Goal: Book appointment/travel/reservation

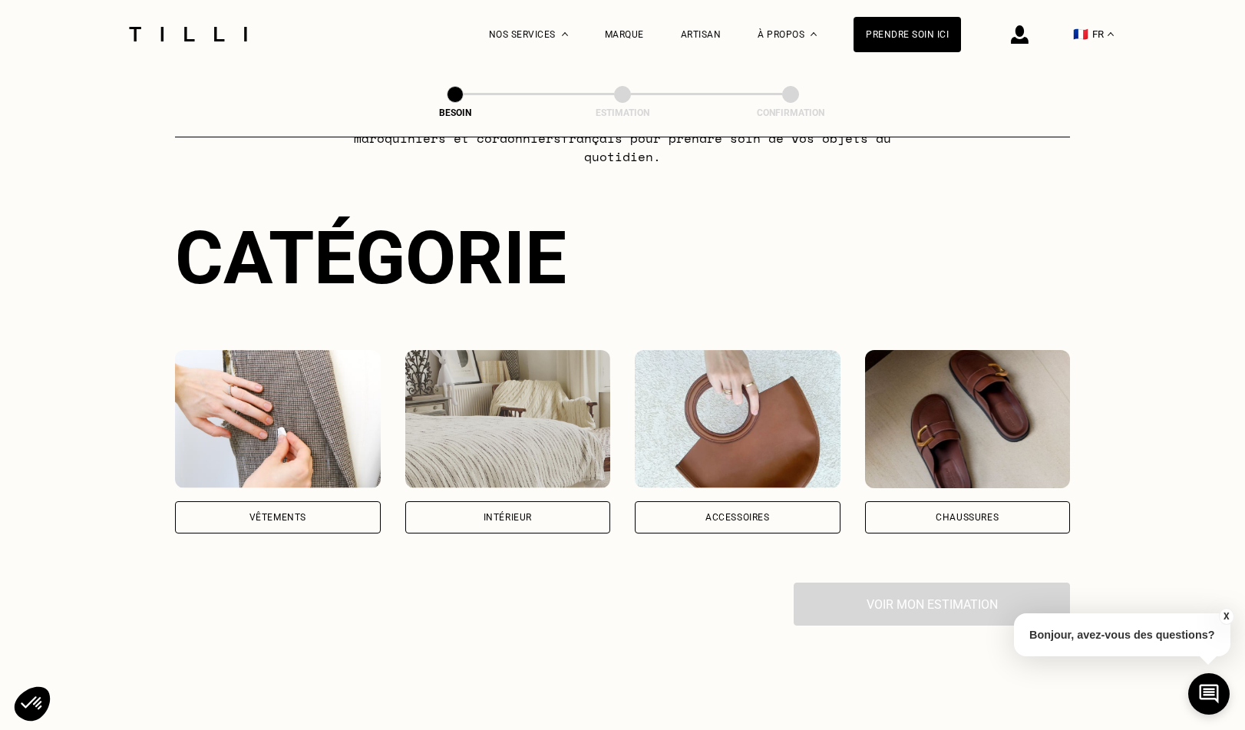
scroll to position [112, 0]
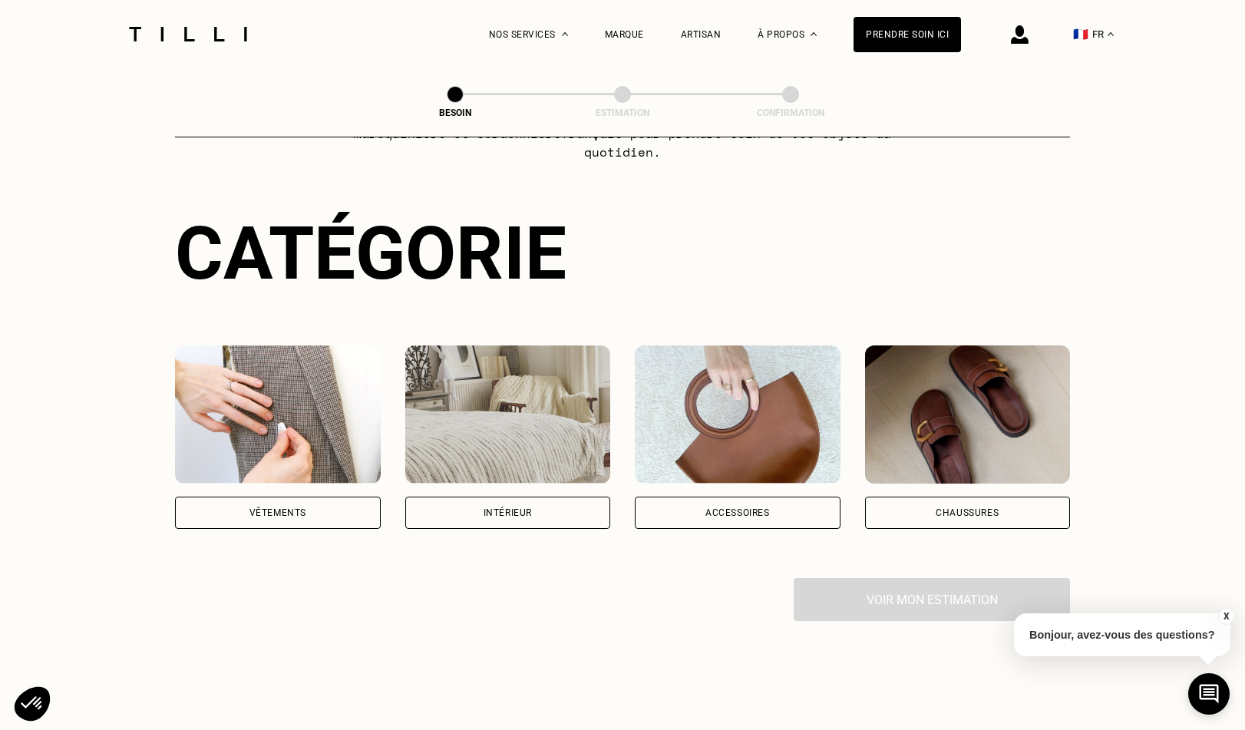
click at [220, 383] on img at bounding box center [278, 414] width 206 height 138
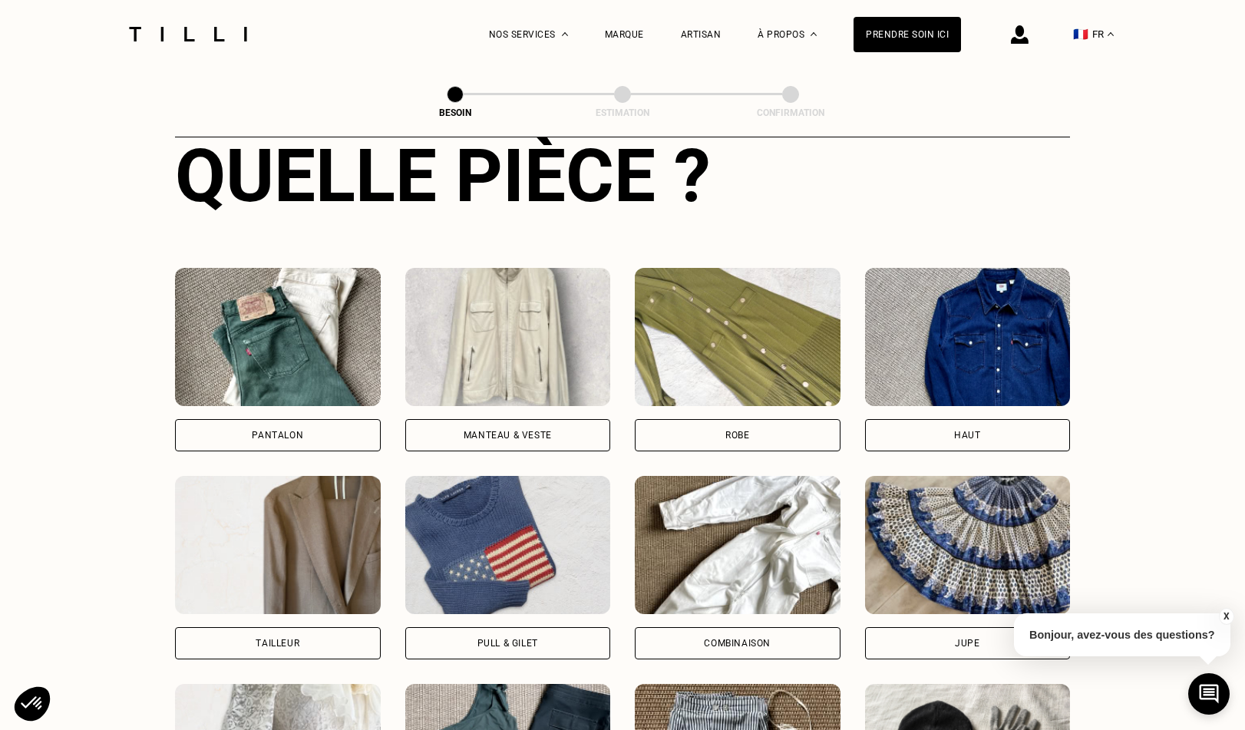
scroll to position [618, 0]
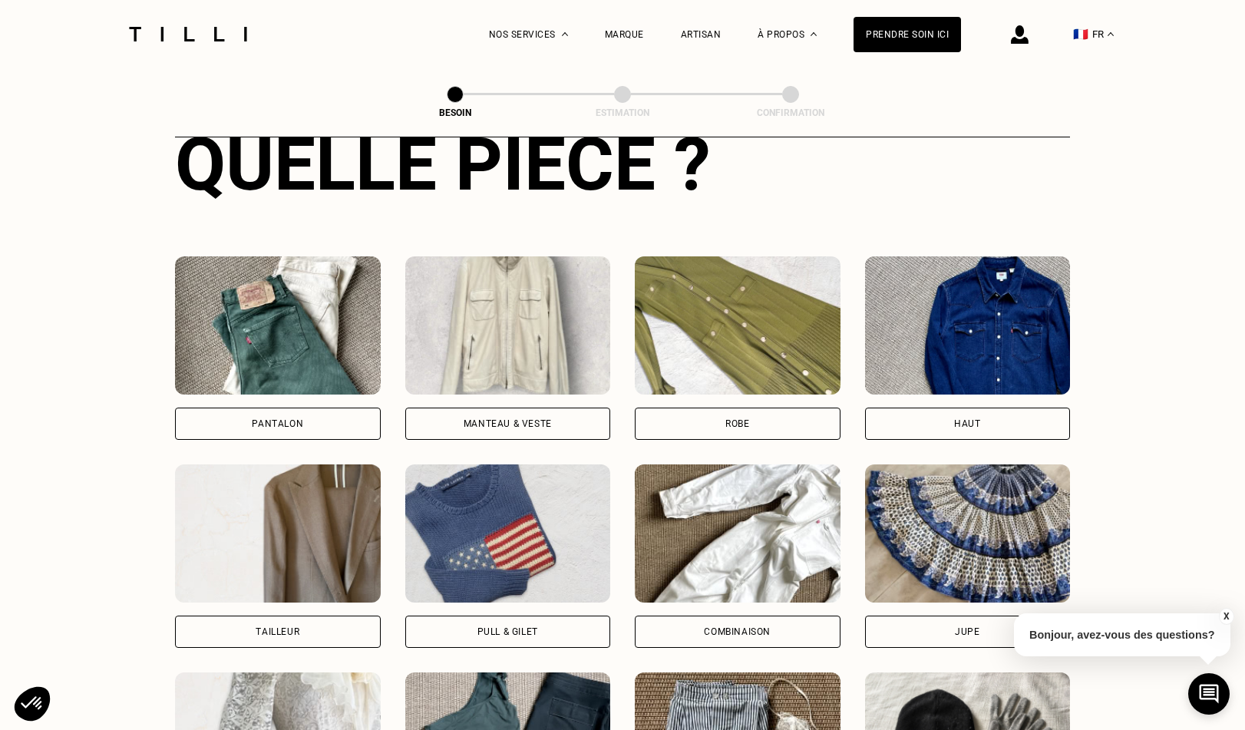
click at [553, 324] on img at bounding box center [508, 325] width 206 height 138
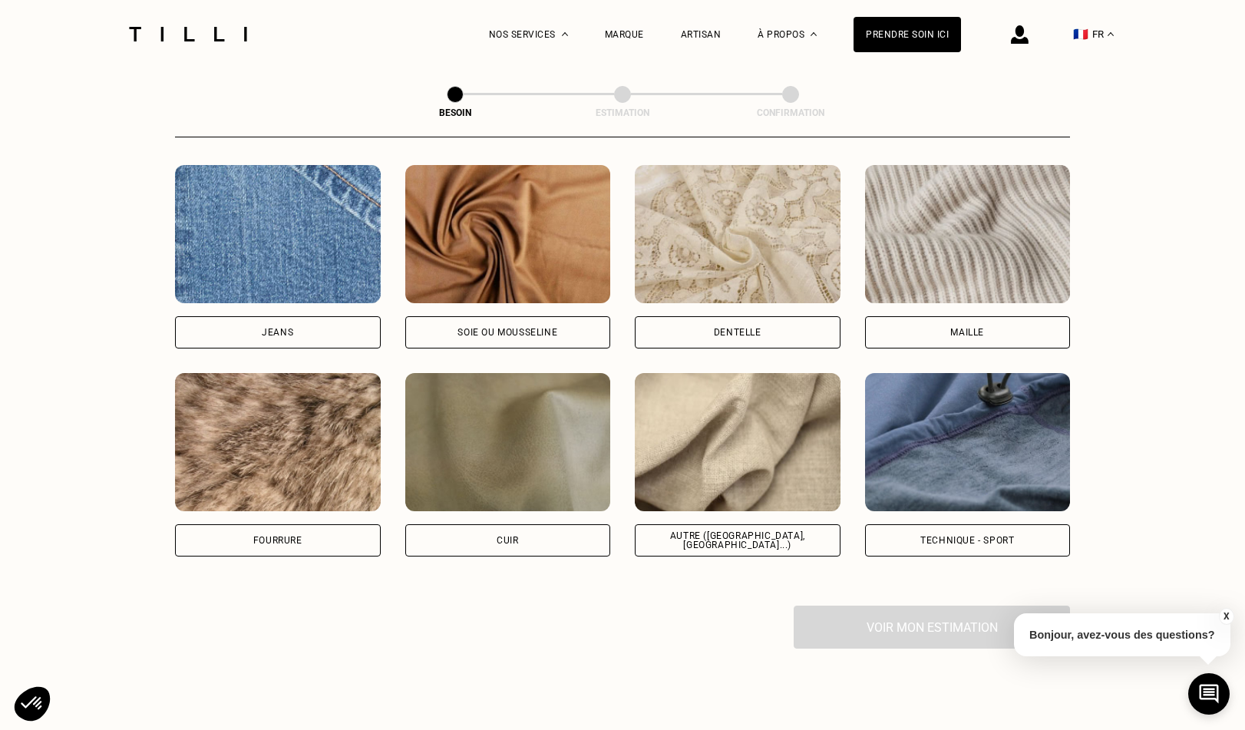
scroll to position [1642, 0]
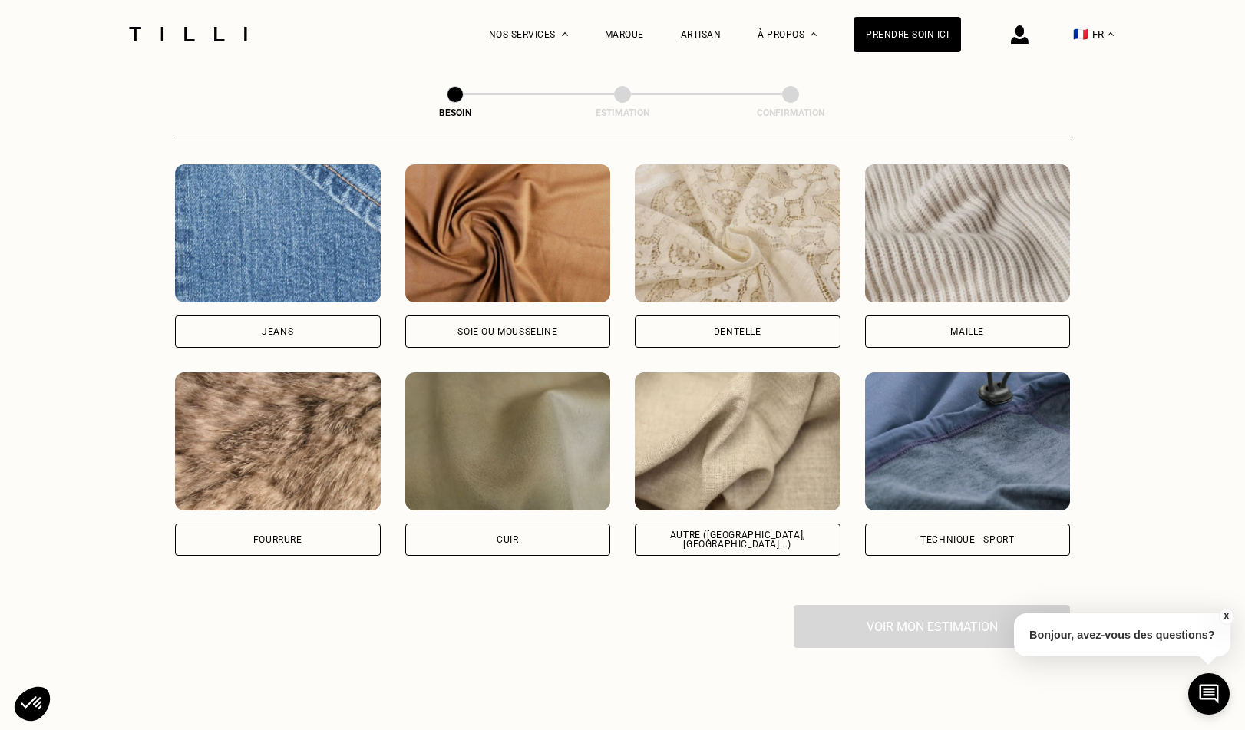
click at [757, 454] on img at bounding box center [738, 441] width 206 height 138
select select "FR"
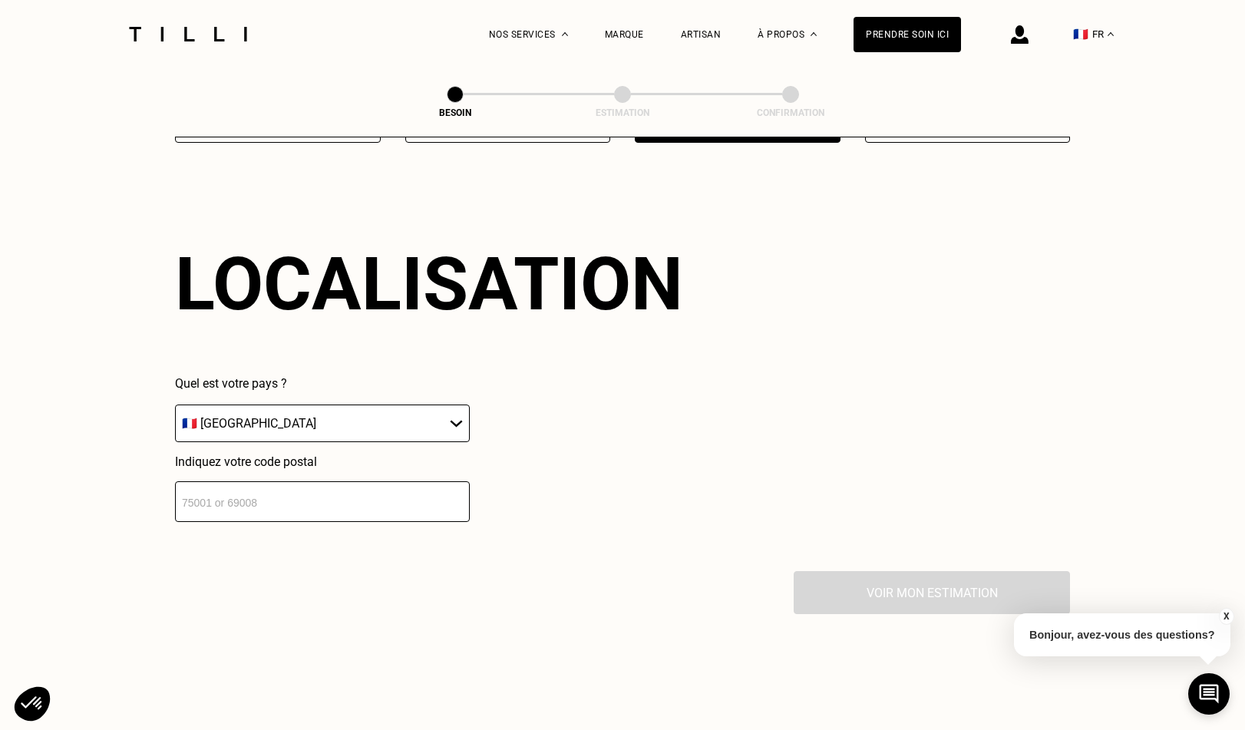
scroll to position [2058, 0]
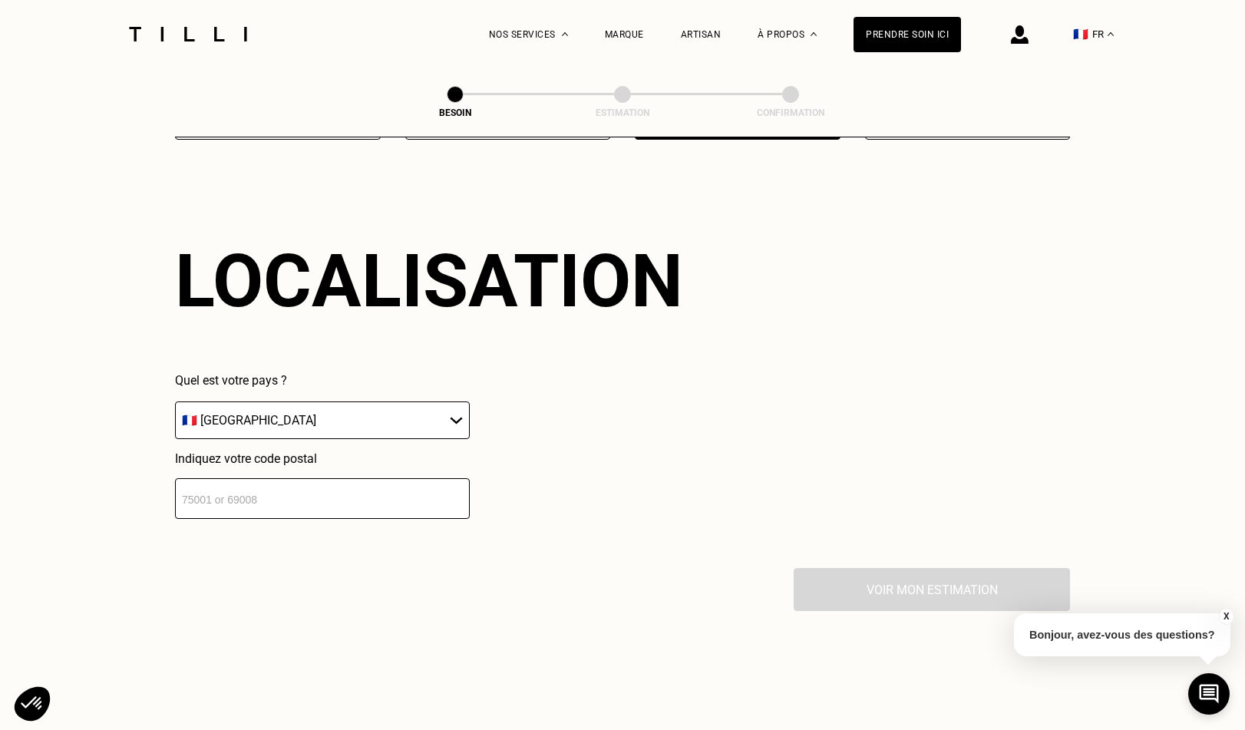
click at [332, 478] on input "number" at bounding box center [322, 498] width 295 height 41
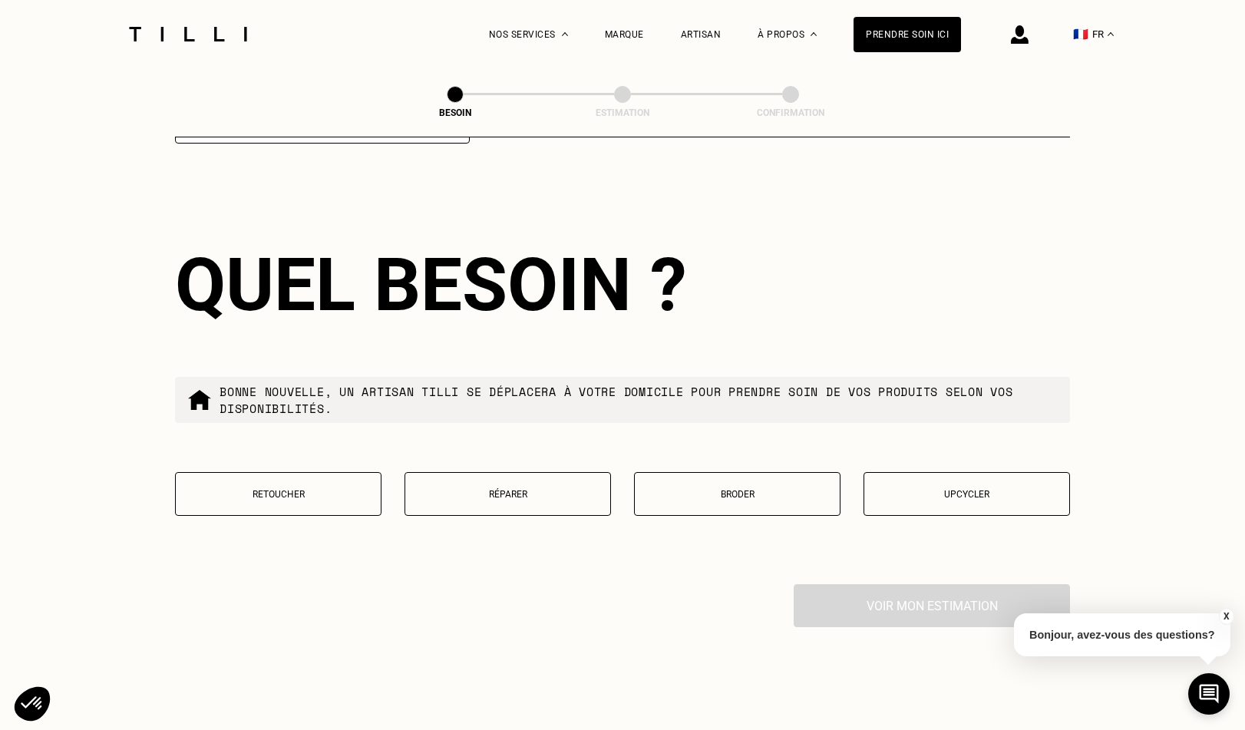
scroll to position [2437, 0]
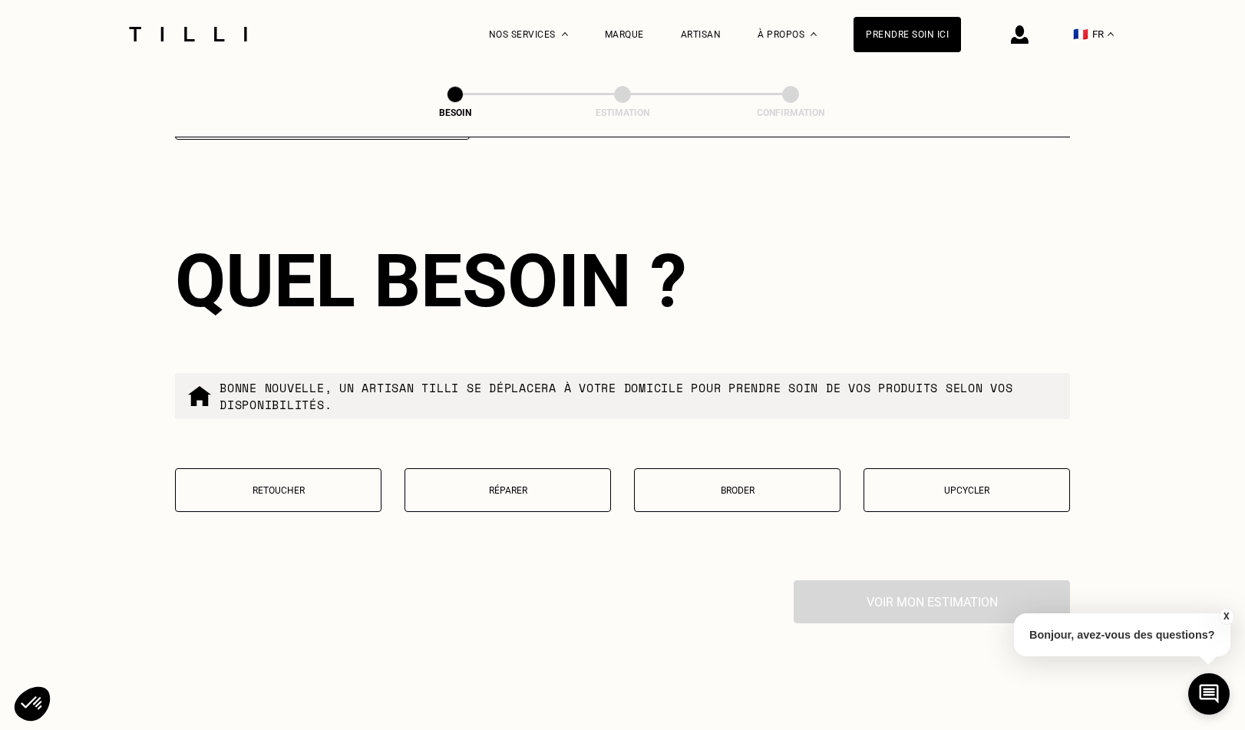
type input "75015"
click at [302, 487] on button "Retoucher" at bounding box center [278, 490] width 206 height 44
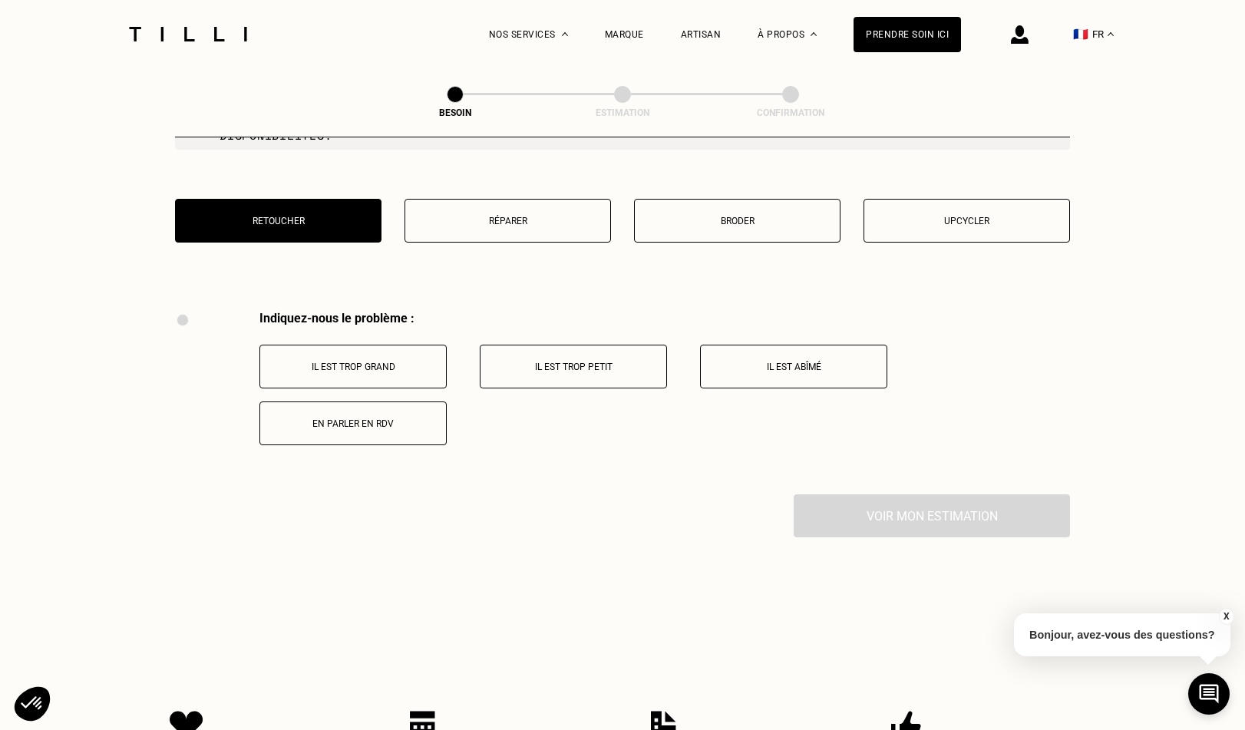
scroll to position [2648, 0]
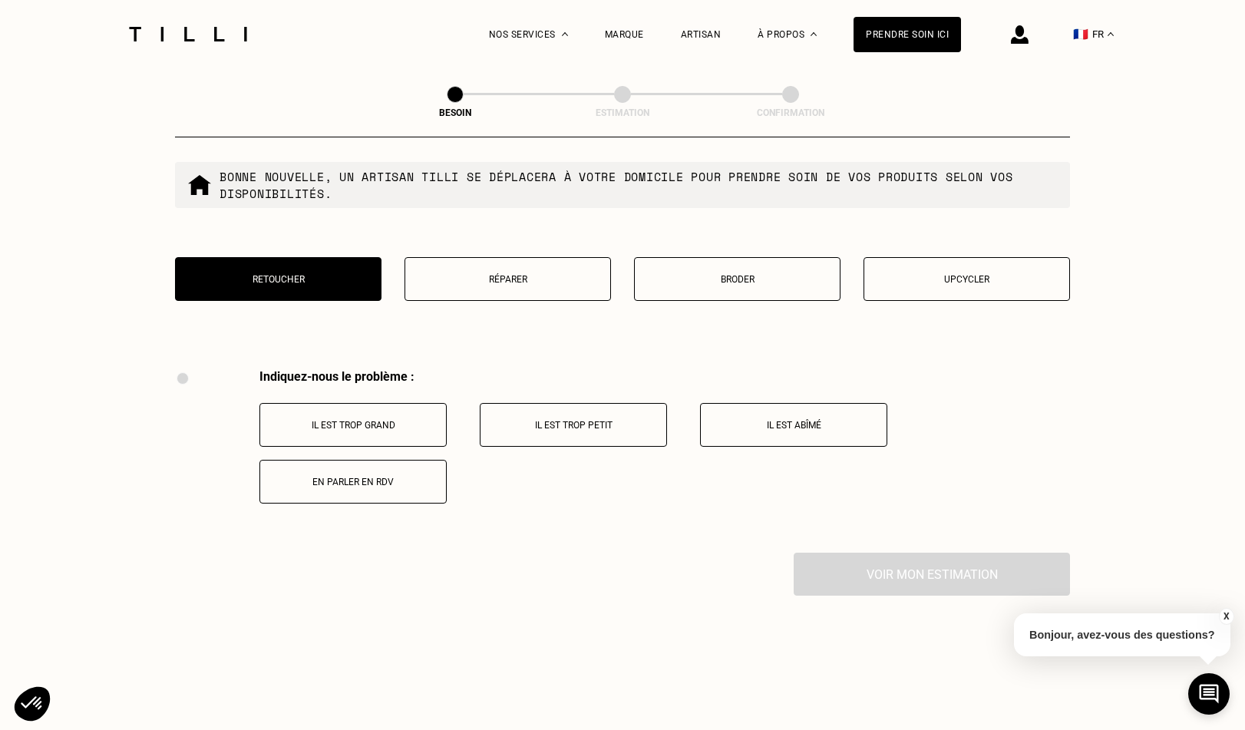
click at [929, 274] on p "Upcycler" at bounding box center [967, 279] width 190 height 11
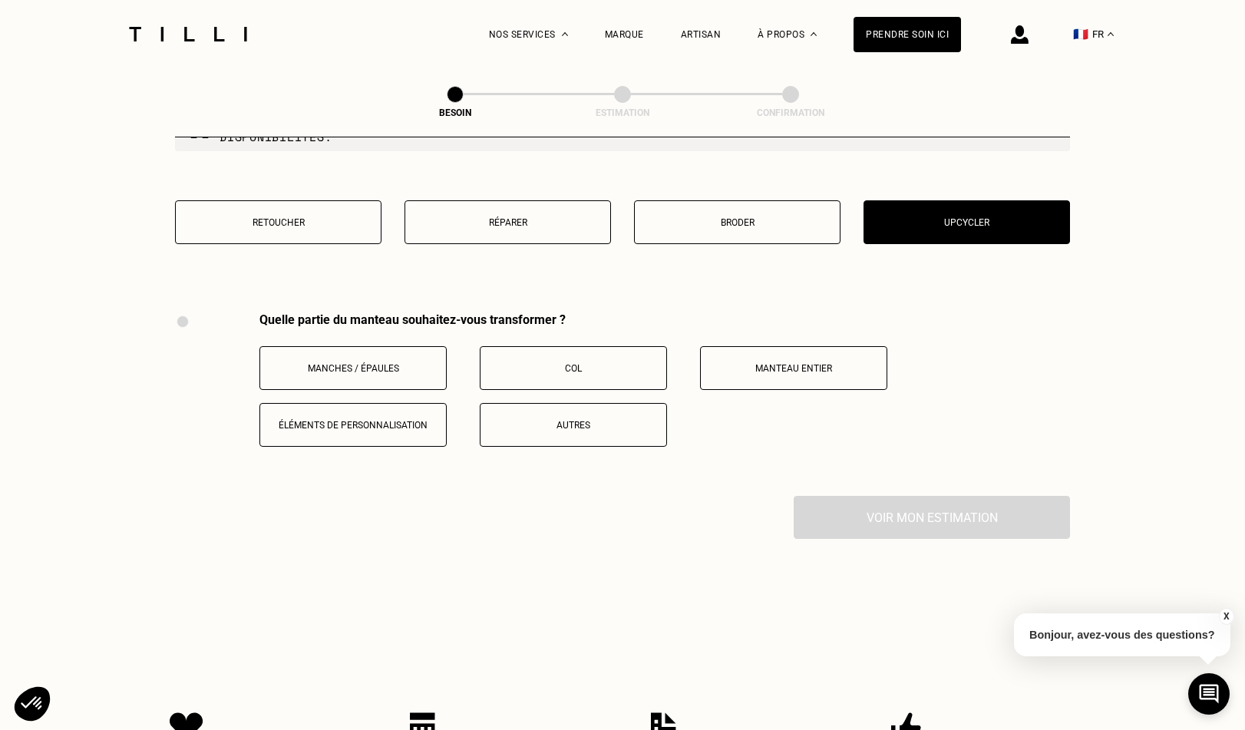
scroll to position [2681, 0]
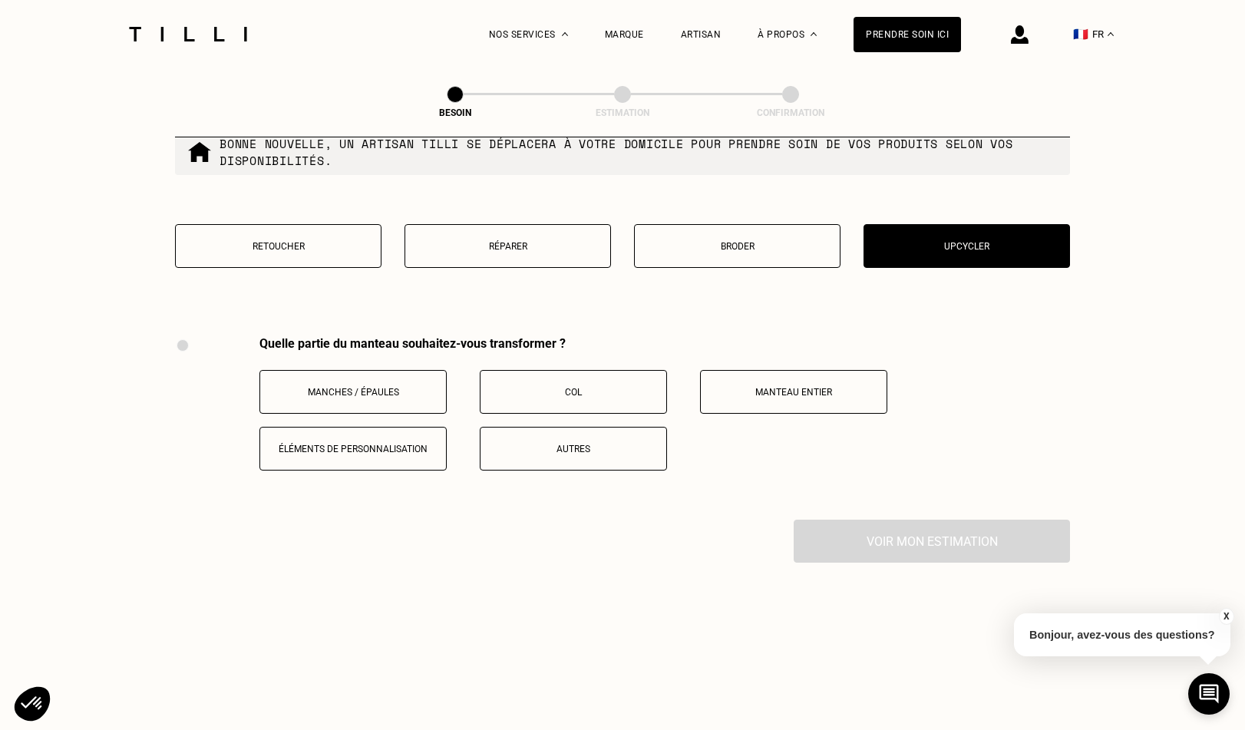
click at [623, 427] on button "Autres" at bounding box center [573, 449] width 187 height 44
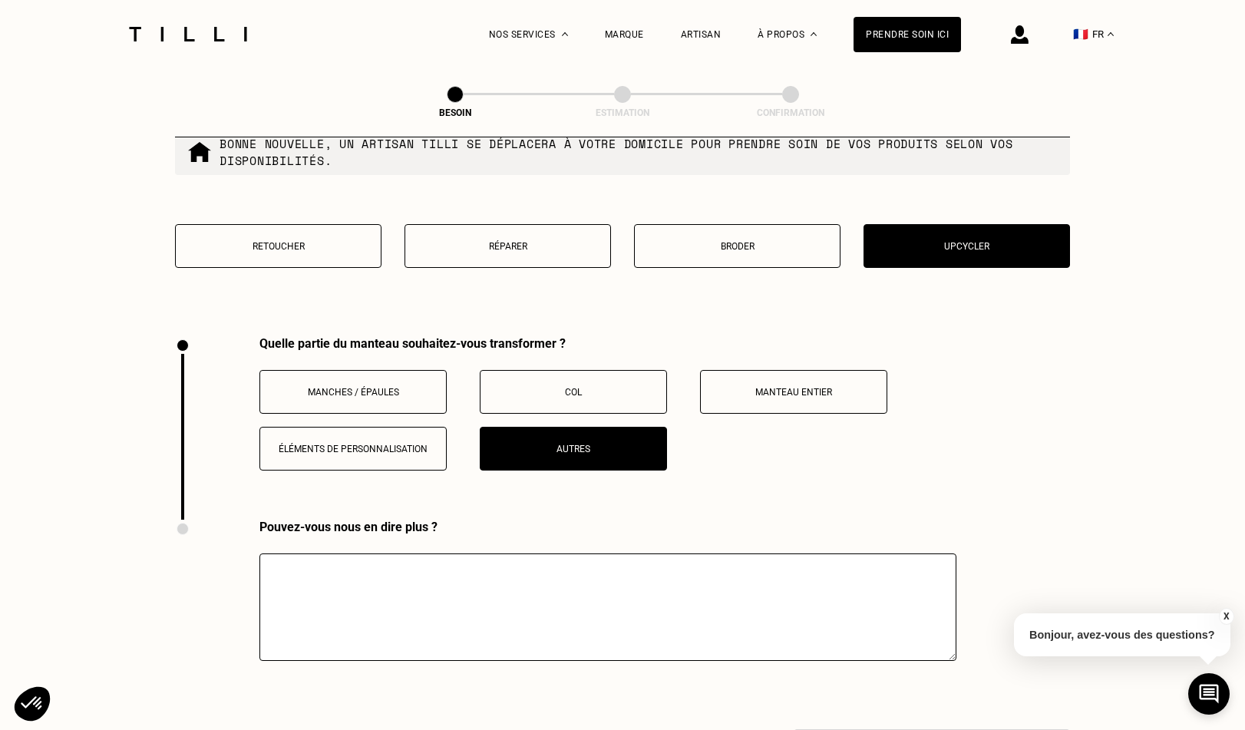
click at [427, 573] on textarea at bounding box center [607, 606] width 697 height 107
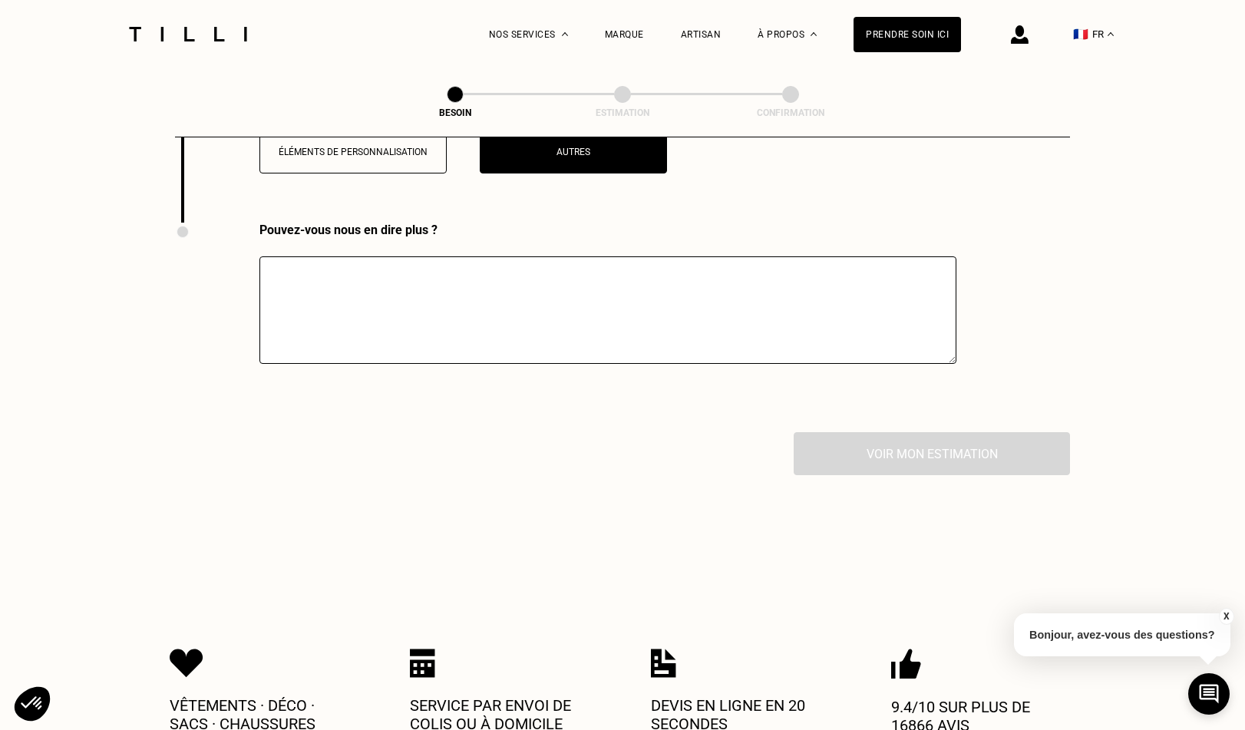
scroll to position [2976, 0]
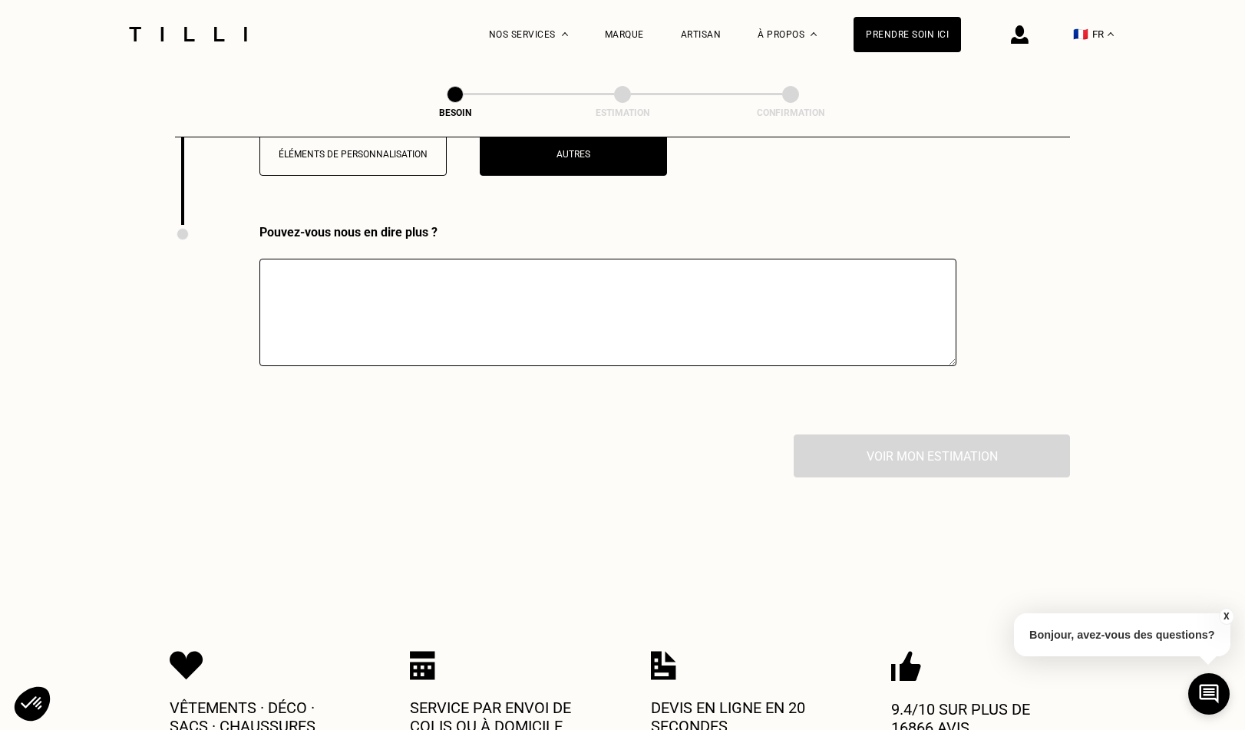
click at [599, 318] on textarea at bounding box center [607, 312] width 697 height 107
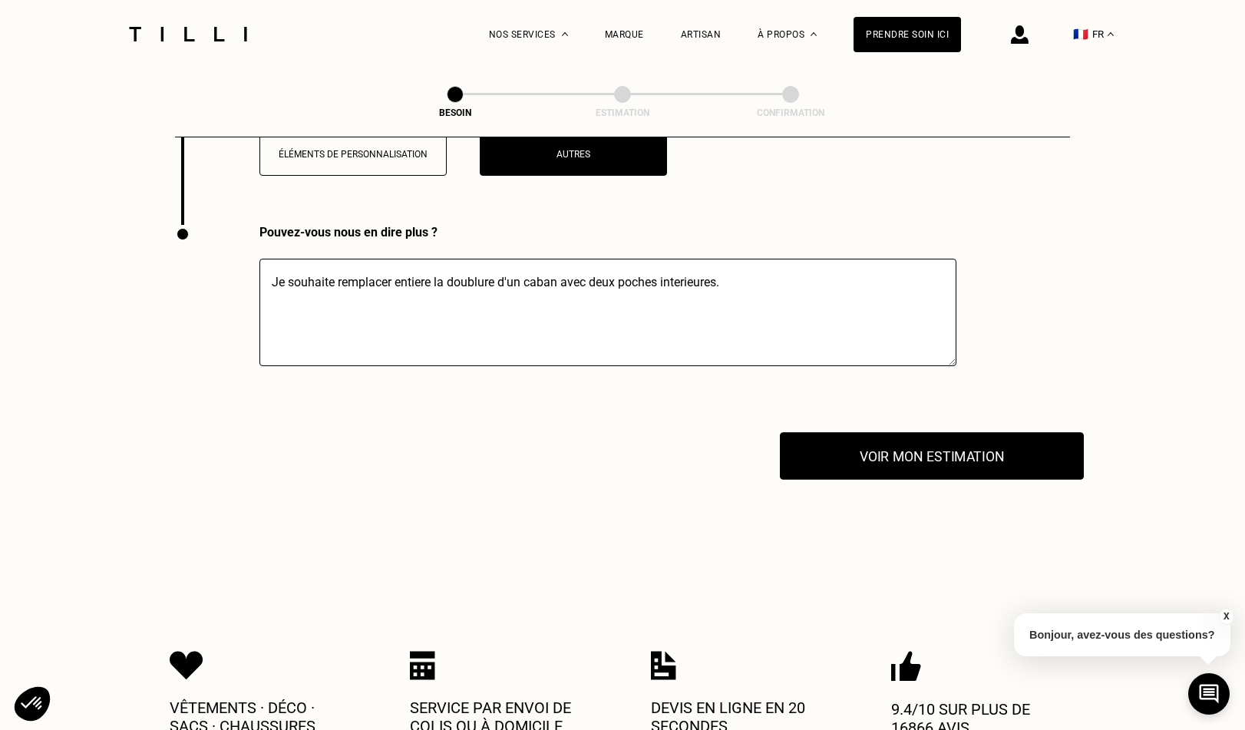
type textarea "Je souhaite remplacer entiere la doublure d'un caban avec deux poches interieur…"
click at [836, 442] on button "Voir mon estimation" at bounding box center [932, 456] width 304 height 48
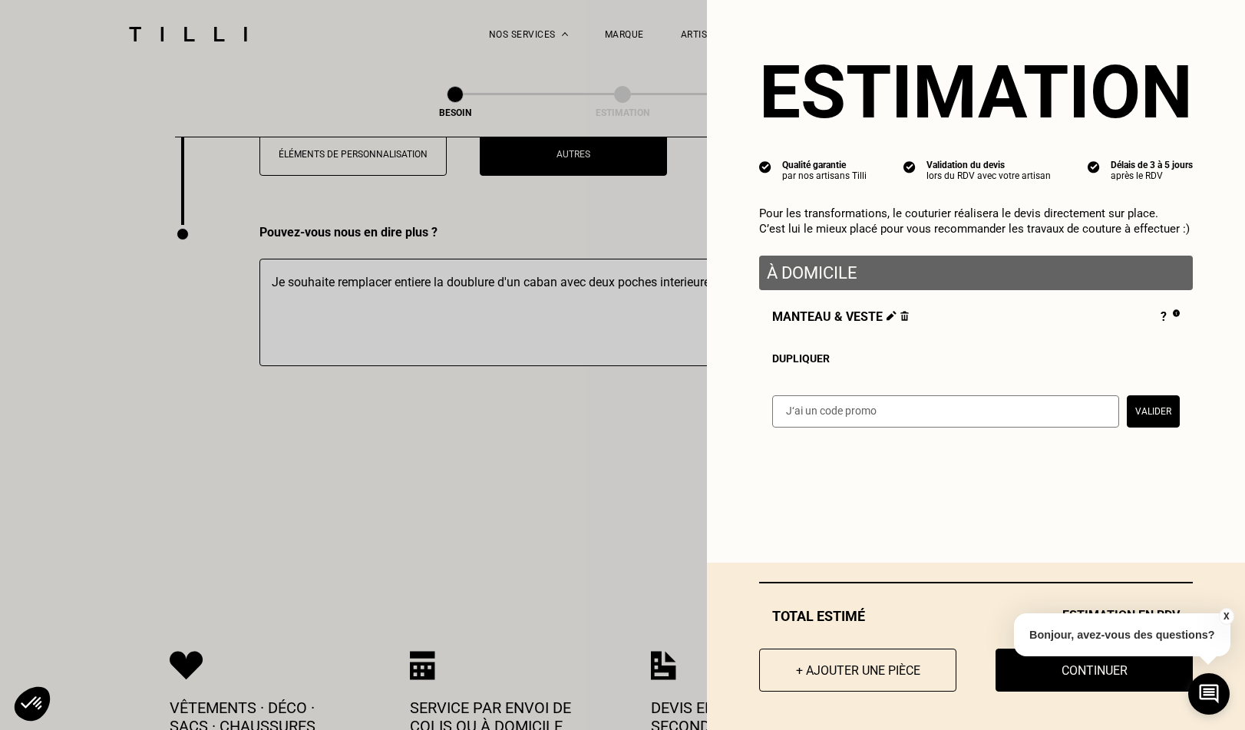
click at [1227, 617] on button "X" at bounding box center [1225, 616] width 15 height 17
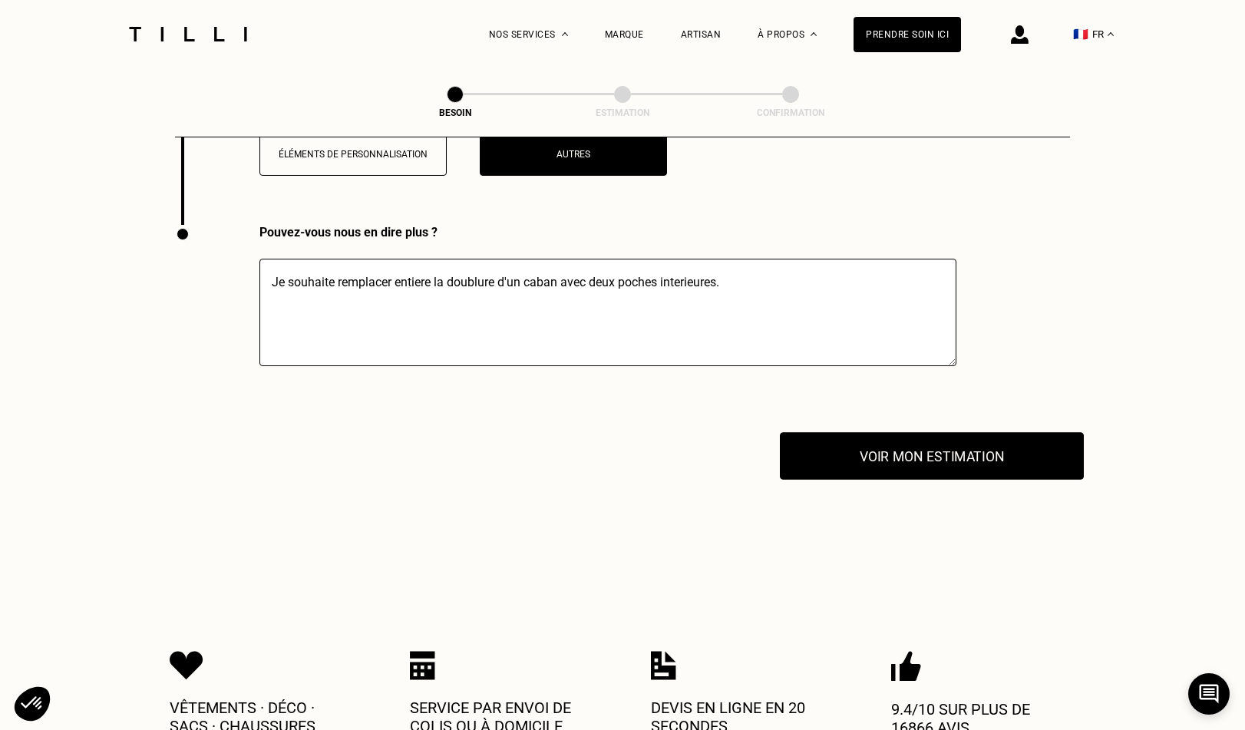
click at [854, 432] on button "Voir mon estimation" at bounding box center [932, 456] width 304 height 48
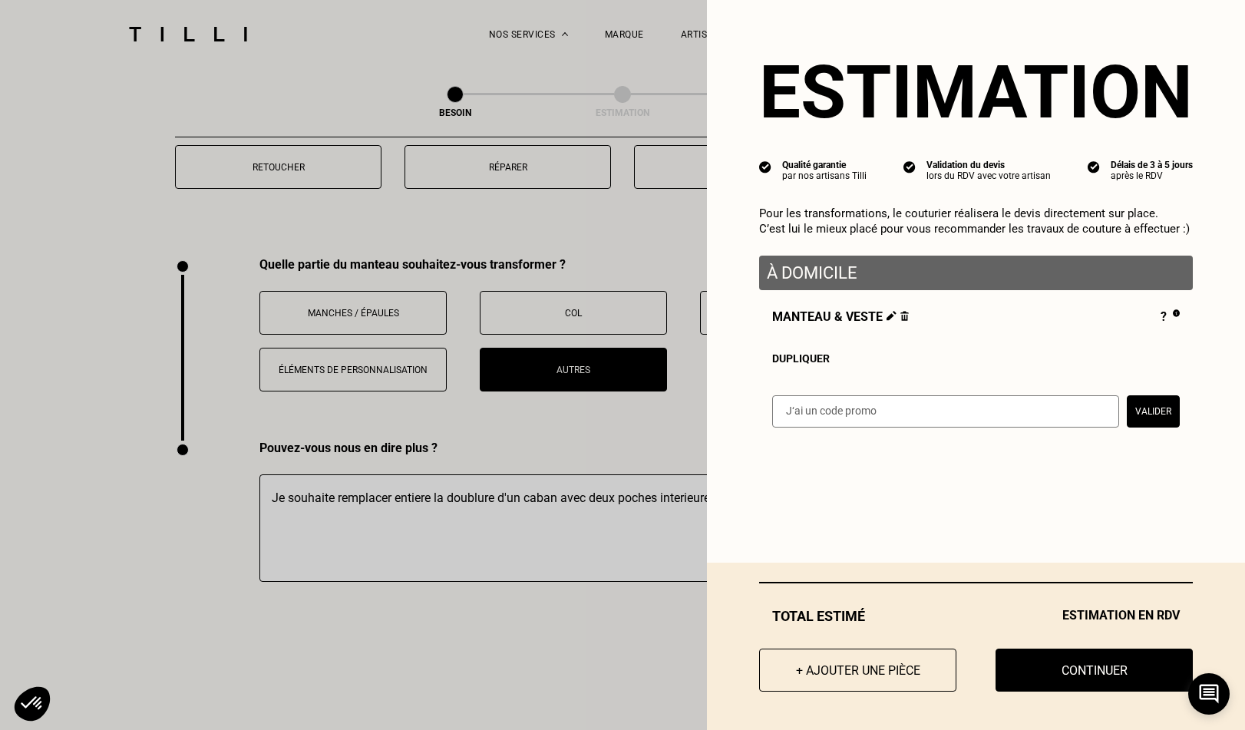
scroll to position [2777, 0]
